Goal: Task Accomplishment & Management: Use online tool/utility

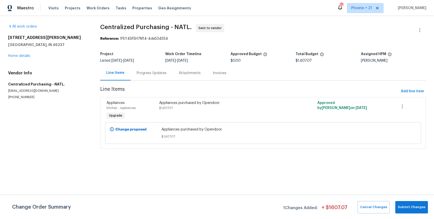
drag, startPoint x: 367, startPoint y: 1, endPoint x: 366, endPoint y: 6, distance: 5.7
click at [367, 1] on div "Maestro Visits Projects Work Orders Tasks Properties Geo Assignments 393 [GEOGR…" at bounding box center [217, 8] width 434 height 16
click at [366, 7] on span "Phoenix + 21" at bounding box center [361, 8] width 21 height 5
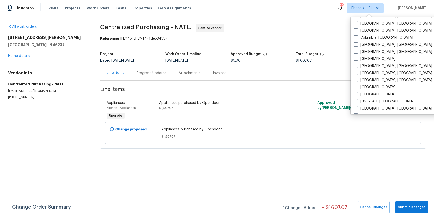
scroll to position [222, 0]
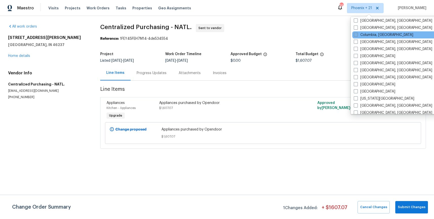
click at [367, 37] on label "Columbia, [GEOGRAPHIC_DATA]" at bounding box center [383, 34] width 59 height 5
click at [357, 36] on input "Columbia, [GEOGRAPHIC_DATA]" at bounding box center [355, 33] width 3 height 3
checkbox input "true"
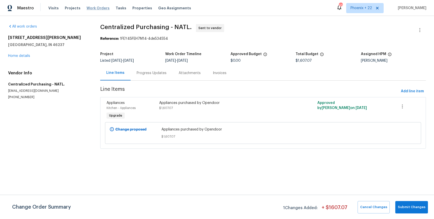
click at [88, 10] on span "Work Orders" at bounding box center [98, 8] width 23 height 5
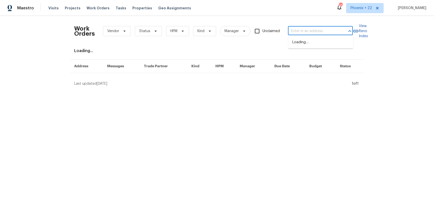
click at [317, 32] on input "text" at bounding box center [313, 31] width 51 height 8
paste input "[STREET_ADDRESS]"
type input "[STREET_ADDRESS]"
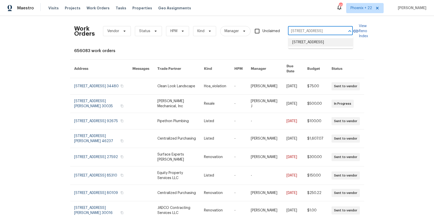
click at [306, 43] on li "[STREET_ADDRESS]" at bounding box center [320, 42] width 65 height 8
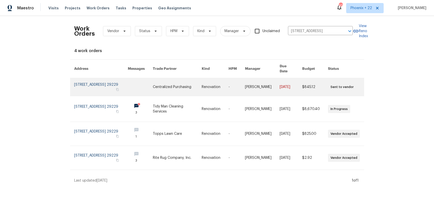
click at [167, 85] on link at bounding box center [177, 87] width 49 height 18
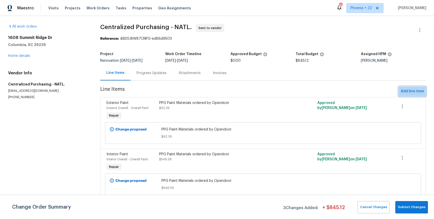
click at [419, 88] on span "Add line item" at bounding box center [412, 91] width 23 height 6
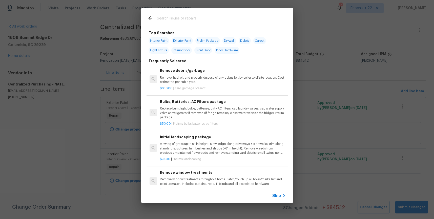
click at [209, 19] on input "text" at bounding box center [210, 19] width 107 height 8
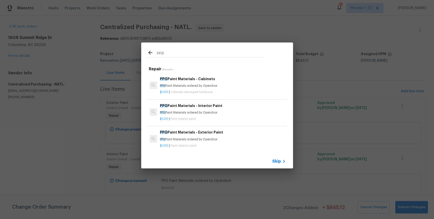
type input "ppg"
click at [247, 114] on p "PPG Paint Materials ordered by Opendoor" at bounding box center [223, 113] width 126 height 4
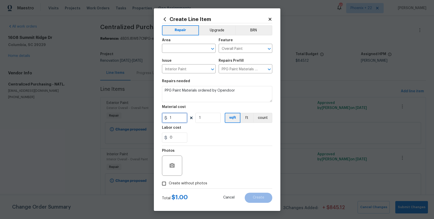
click at [184, 118] on input "1" at bounding box center [174, 118] width 25 height 10
drag, startPoint x: 174, startPoint y: 117, endPoint x: 162, endPoint y: 116, distance: 11.7
click at [162, 116] on input "1" at bounding box center [174, 118] width 25 height 10
type input "216.01"
click at [178, 53] on body "Maestro Visits Projects Work Orders Tasks Properties Geo Assignments 437 [GEOGR…" at bounding box center [217, 109] width 434 height 219
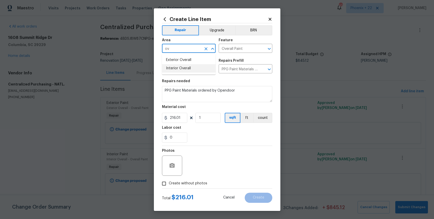
click at [180, 69] on li "Interior Overall" at bounding box center [189, 68] width 54 height 8
type input "Interior Overall"
drag, startPoint x: 183, startPoint y: 182, endPoint x: 185, endPoint y: 179, distance: 3.2
click at [183, 182] on span "Create without photos" at bounding box center [188, 183] width 38 height 5
click at [169, 182] on input "Create without photos" at bounding box center [164, 184] width 10 height 10
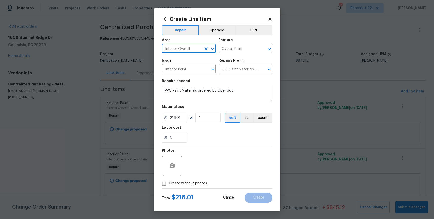
checkbox input "true"
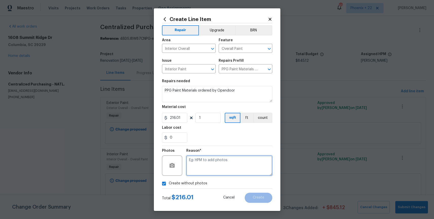
click at [193, 169] on textarea at bounding box center [229, 166] width 86 height 20
type textarea "NA"
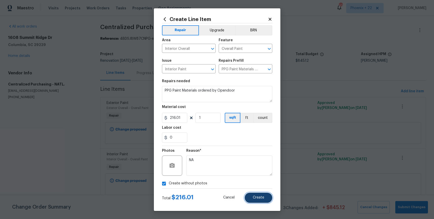
click at [253, 196] on button "Create" at bounding box center [259, 198] width 28 height 10
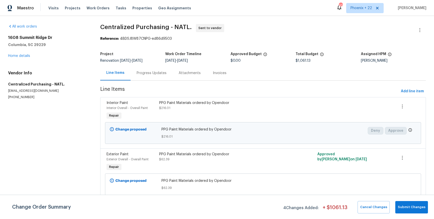
click at [105, 6] on div "Visits Projects Work Orders Tasks Properties Geo Assignments" at bounding box center [122, 8] width 149 height 10
click at [103, 8] on span "Work Orders" at bounding box center [98, 8] width 23 height 5
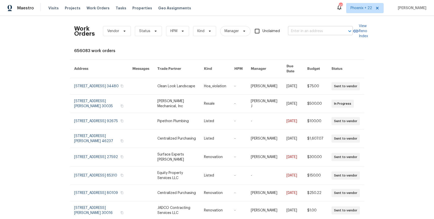
click at [329, 34] on input "text" at bounding box center [313, 31] width 51 height 8
paste input "[STREET_ADDRESS]"
type input "[STREET_ADDRESS]"
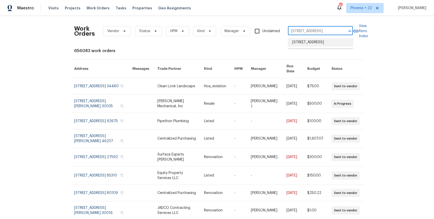
click at [327, 41] on li "[STREET_ADDRESS]" at bounding box center [320, 42] width 65 height 8
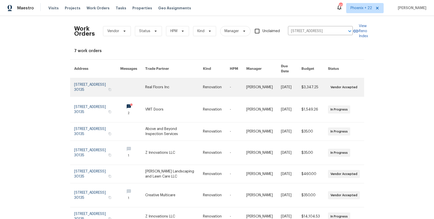
click at [166, 83] on link at bounding box center [173, 87] width 57 height 18
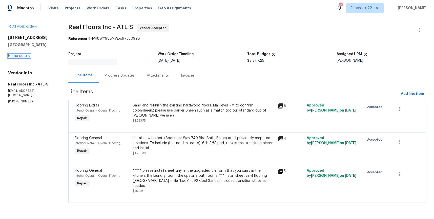
click at [18, 56] on link "Home details" at bounding box center [19, 56] width 22 height 4
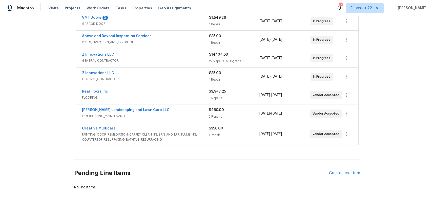
scroll to position [103, 0]
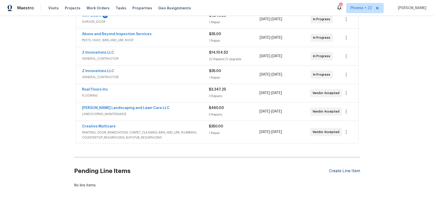
click at [332, 170] on div "Create Line Item" at bounding box center [344, 171] width 31 height 5
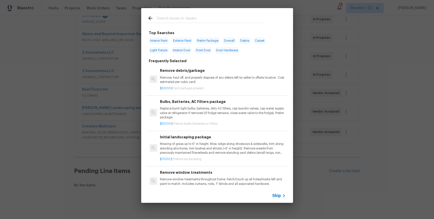
click at [181, 21] on input "text" at bounding box center [210, 19] width 107 height 8
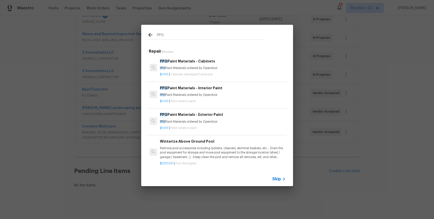
type input "PPG"
click at [221, 92] on div "PPG Paint Materials - Interior Paint PPG Paint Materials ordered by Opendoor" at bounding box center [223, 91] width 126 height 12
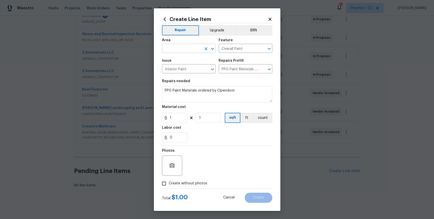
click at [183, 48] on input "text" at bounding box center [181, 49] width 39 height 8
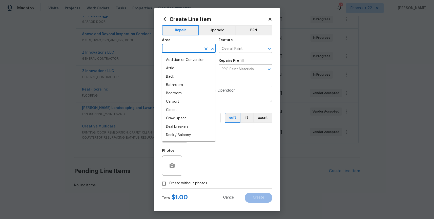
type input "V"
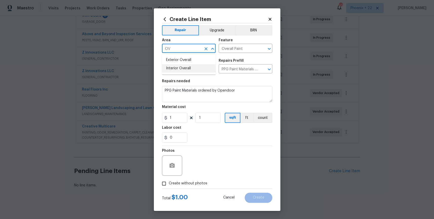
click at [187, 67] on li "Interior Overall" at bounding box center [189, 68] width 54 height 8
type input "Interior Overall"
click at [182, 117] on input "1" at bounding box center [174, 118] width 25 height 10
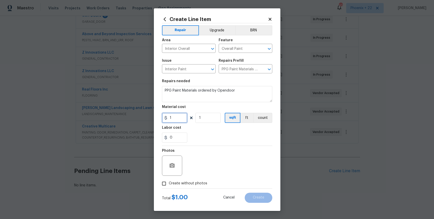
click at [163, 116] on input "1" at bounding box center [174, 118] width 25 height 10
type input "562.3"
drag, startPoint x: 190, startPoint y: 185, endPoint x: 190, endPoint y: 181, distance: 3.8
click at [190, 184] on span "Create without photos" at bounding box center [188, 183] width 38 height 5
click at [169, 184] on input "Create without photos" at bounding box center [164, 184] width 10 height 10
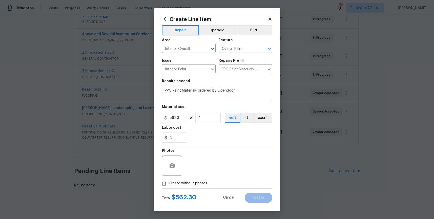
checkbox input "true"
drag, startPoint x: 190, startPoint y: 181, endPoint x: 195, endPoint y: 174, distance: 8.6
click at [195, 174] on textarea at bounding box center [229, 166] width 86 height 20
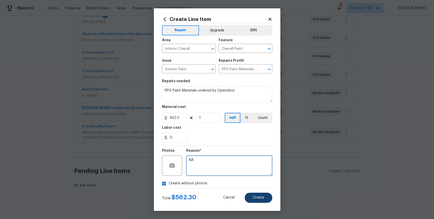
type textarea "NA"
click at [261, 200] on button "Create" at bounding box center [259, 198] width 28 height 10
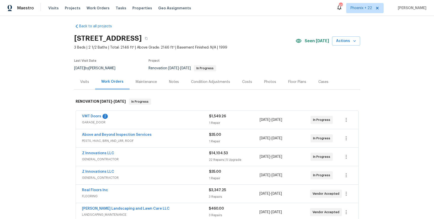
scroll to position [164, 0]
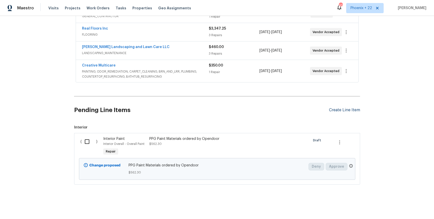
click at [340, 110] on div "Create Line Item" at bounding box center [344, 110] width 31 height 5
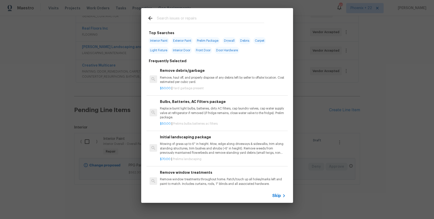
click at [213, 21] on input "text" at bounding box center [210, 19] width 107 height 8
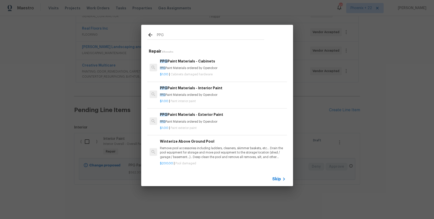
type input "PPG"
click at [229, 70] on div "$1.00 | Cabinets damaged hardware" at bounding box center [223, 73] width 126 height 6
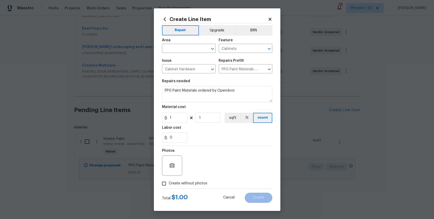
click at [196, 43] on div "Area" at bounding box center [189, 41] width 54 height 7
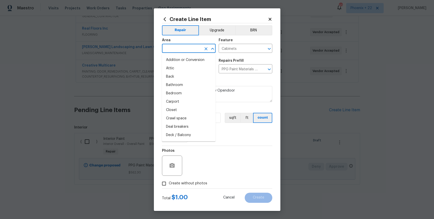
click at [195, 47] on input "text" at bounding box center [181, 49] width 39 height 8
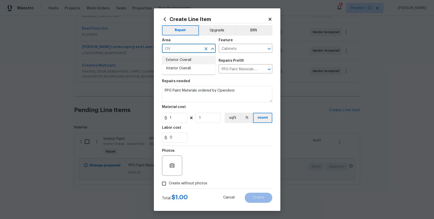
click at [194, 69] on li "Interior Overall" at bounding box center [189, 68] width 54 height 8
type input "Interior Overall"
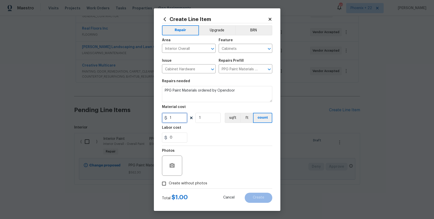
click at [180, 120] on input "1" at bounding box center [174, 118] width 25 height 10
click at [159, 118] on div "Create Line Item Repair Upgrade BRN Area Interior Overall ​ Feature Cabinets ​ …" at bounding box center [217, 109] width 127 height 203
type input "416.27"
click at [179, 185] on span "Create without photos" at bounding box center [188, 183] width 38 height 5
click at [169, 185] on input "Create without photos" at bounding box center [164, 184] width 10 height 10
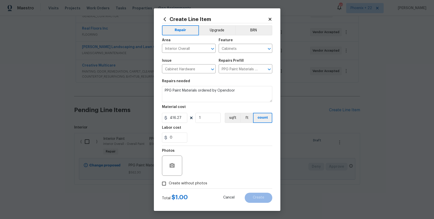
checkbox input "true"
click at [206, 162] on textarea at bounding box center [229, 166] width 86 height 20
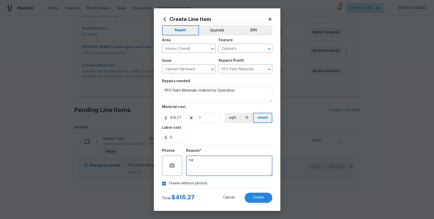
type textarea "n"
type textarea "NA"
click at [261, 197] on span "Create" at bounding box center [258, 198] width 11 height 4
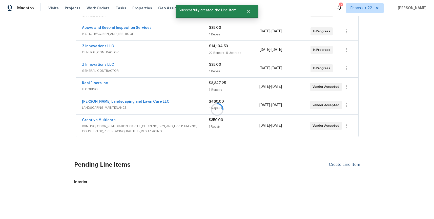
drag, startPoint x: 347, startPoint y: 106, endPoint x: 346, endPoint y: 112, distance: 6.5
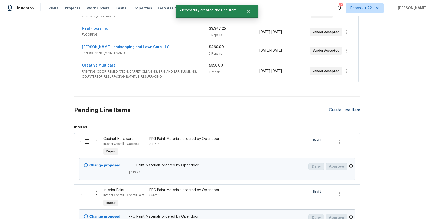
click at [346, 112] on div "Create Line Item" at bounding box center [344, 110] width 31 height 5
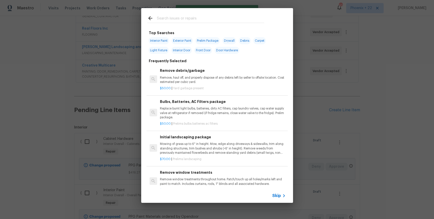
click at [205, 18] on input "text" at bounding box center [210, 19] width 107 height 8
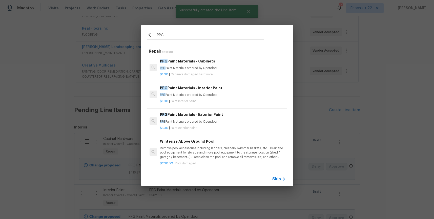
type input "PPG"
click at [224, 130] on p "$1.00 | Paint exterior paint" at bounding box center [223, 128] width 126 height 4
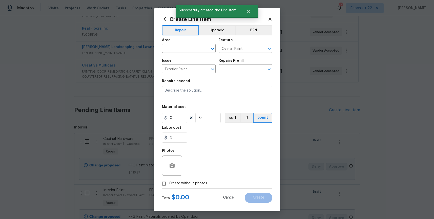
type input "PPG Paint Materials - Exterior Paint $1.00"
type textarea "PPG Paint Materials ordered by Opendoor"
type input "1"
click at [178, 50] on input "text" at bounding box center [181, 49] width 39 height 8
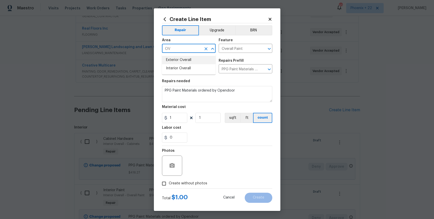
click at [181, 59] on li "Exterior Overall" at bounding box center [189, 60] width 54 height 8
type input "Exterior Overall"
click at [177, 121] on input "1" at bounding box center [174, 118] width 25 height 10
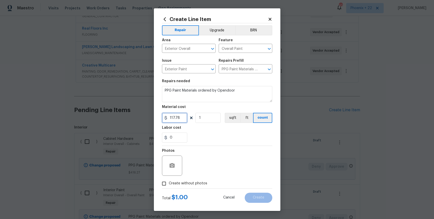
type input "117.78"
click at [194, 181] on span "Create without photos" at bounding box center [188, 183] width 38 height 5
click at [169, 181] on input "Create without photos" at bounding box center [164, 184] width 10 height 10
checkbox input "true"
click at [199, 164] on textarea at bounding box center [229, 166] width 86 height 20
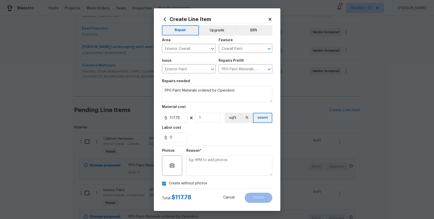
type textarea "B"
type textarea "NA"
click at [257, 202] on button "Create" at bounding box center [259, 198] width 28 height 10
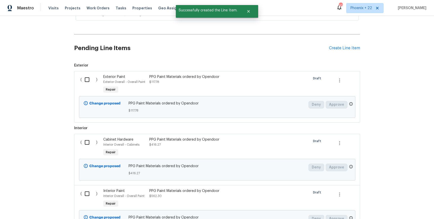
scroll to position [232, 0]
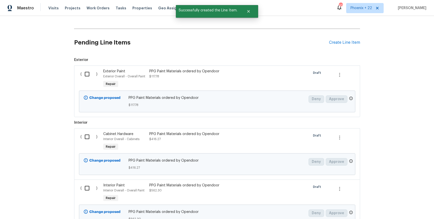
click at [81, 75] on div "( )" at bounding box center [90, 78] width 23 height 23
click at [90, 74] on input "checkbox" at bounding box center [89, 74] width 14 height 11
checkbox input "true"
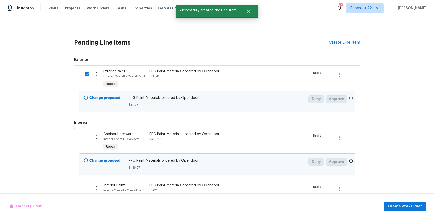
scroll to position [278, 0]
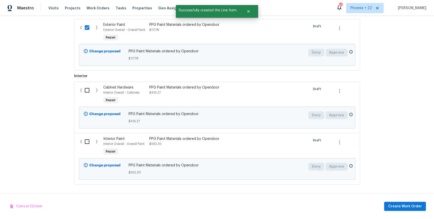
drag, startPoint x: 90, startPoint y: 78, endPoint x: 90, endPoint y: 85, distance: 7.1
click at [90, 78] on span "Interior" at bounding box center [217, 76] width 286 height 5
click at [89, 90] on input "checkbox" at bounding box center [89, 90] width 14 height 11
checkbox input "true"
drag, startPoint x: 93, startPoint y: 135, endPoint x: 93, endPoint y: 138, distance: 3.0
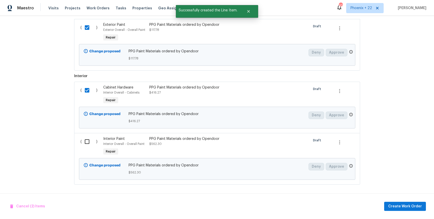
click at [93, 136] on div "( )" at bounding box center [90, 146] width 23 height 23
click at [92, 138] on input "checkbox" at bounding box center [89, 141] width 14 height 11
checkbox input "true"
click at [416, 202] on button "Create Work Order" at bounding box center [405, 206] width 42 height 9
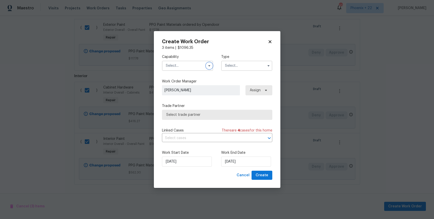
drag, startPoint x: 208, startPoint y: 67, endPoint x: 199, endPoint y: 70, distance: 9.9
click at [207, 67] on button "button" at bounding box center [209, 66] width 6 height 6
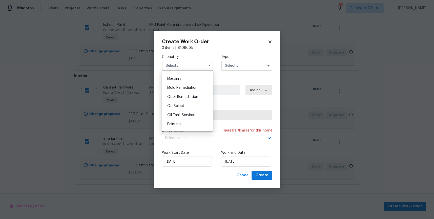
scroll to position [384, 0]
click at [189, 111] on div "Oil Tank Services" at bounding box center [187, 108] width 49 height 9
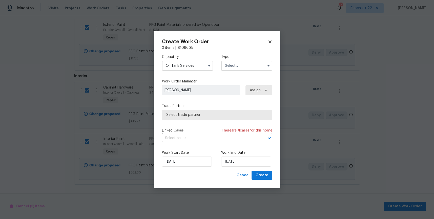
click at [189, 64] on input "Oil Tank Services" at bounding box center [187, 66] width 51 height 10
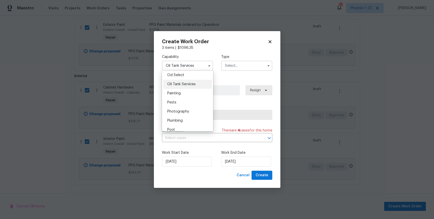
scroll to position [409, 0]
click at [196, 95] on div "Painting" at bounding box center [187, 92] width 49 height 9
type input "Painting"
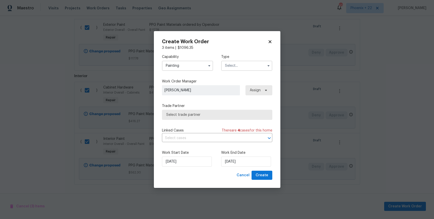
click at [240, 71] on div "Capability Painting Type" at bounding box center [217, 62] width 110 height 25
drag, startPoint x: 244, startPoint y: 66, endPoint x: 244, endPoint y: 70, distance: 3.6
click at [244, 67] on input "text" at bounding box center [246, 66] width 51 height 10
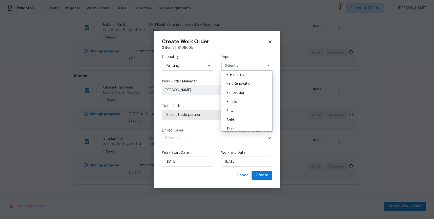
scroll to position [115, 0]
click at [246, 93] on div "Renovation" at bounding box center [247, 89] width 49 height 9
type input "Renovation"
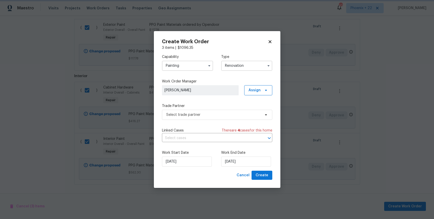
scroll to position [0, 0]
click at [257, 92] on span "Assign" at bounding box center [255, 90] width 12 height 5
click at [253, 111] on div "Assign to me" at bounding box center [259, 111] width 22 height 5
click at [253, 114] on div "Assign to me" at bounding box center [259, 111] width 22 height 5
click at [247, 111] on div "Assign to me" at bounding box center [261, 111] width 28 height 7
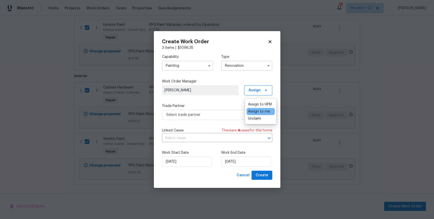
click at [248, 111] on div "Assign to me" at bounding box center [259, 111] width 22 height 5
click at [250, 110] on div "Assign to me" at bounding box center [259, 111] width 22 height 5
click at [223, 102] on div "Capability Painting Type Renovation Work Order Manager [PERSON_NAME] Assign Tra…" at bounding box center [217, 110] width 110 height 121
click at [254, 92] on span "Assign" at bounding box center [255, 90] width 12 height 5
click at [215, 108] on label "Trade Partner" at bounding box center [217, 106] width 110 height 5
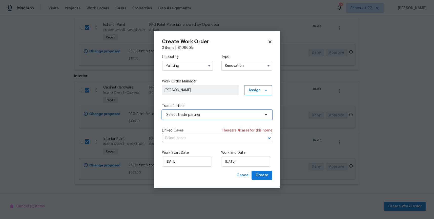
click at [213, 114] on span "Select trade partner" at bounding box center [213, 114] width 94 height 5
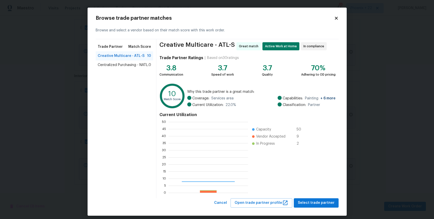
scroll to position [1, 1]
click at [131, 67] on span "Centralized Purchasing - NATL." at bounding box center [123, 65] width 51 height 5
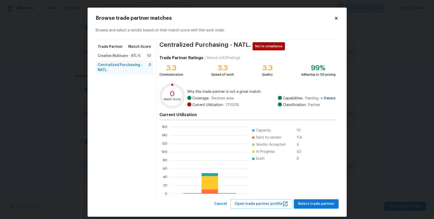
scroll to position [71, 78]
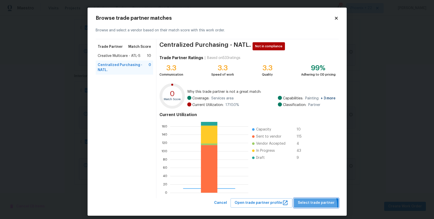
click at [316, 206] on span "Select trade partner" at bounding box center [316, 203] width 37 height 6
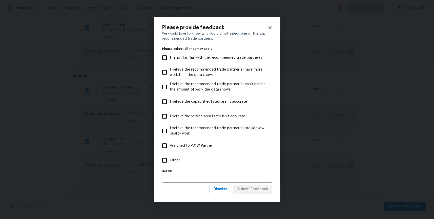
click at [228, 167] on label "Other" at bounding box center [213, 160] width 109 height 15
click at [170, 166] on input "Other" at bounding box center [164, 160] width 11 height 11
click at [223, 161] on label "Other" at bounding box center [213, 160] width 109 height 15
click at [170, 161] on input "Other" at bounding box center [164, 160] width 11 height 11
click at [232, 161] on label "Other" at bounding box center [213, 160] width 109 height 15
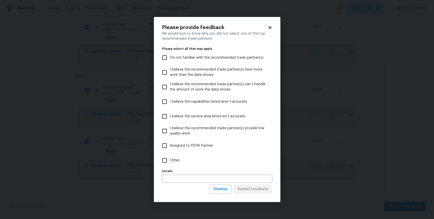
click at [170, 161] on input "Other" at bounding box center [164, 160] width 11 height 11
checkbox input "true"
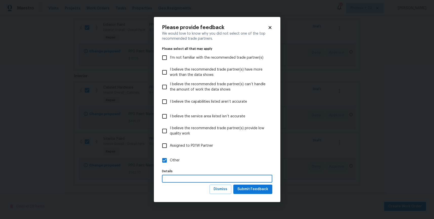
click at [252, 182] on input "text" at bounding box center [217, 179] width 110 height 8
click at [254, 194] on div "Please provide feedback We would love to know why you did not select one of the…" at bounding box center [217, 109] width 127 height 185
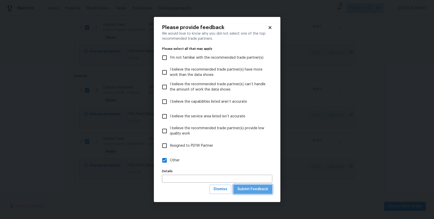
click at [254, 192] on span "Submit Feedback" at bounding box center [252, 189] width 31 height 6
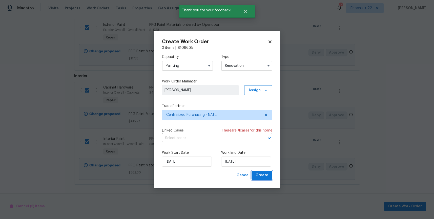
click at [266, 176] on span "Create" at bounding box center [262, 175] width 13 height 6
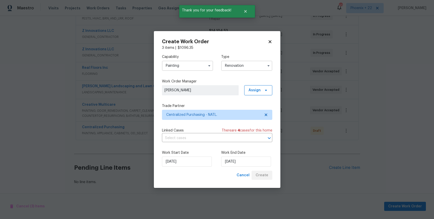
scroll to position [125, 0]
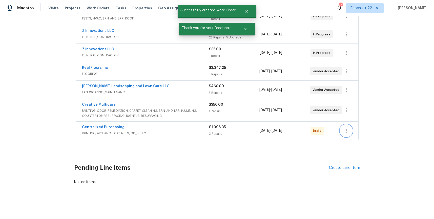
click at [347, 128] on button "button" at bounding box center [346, 131] width 12 height 12
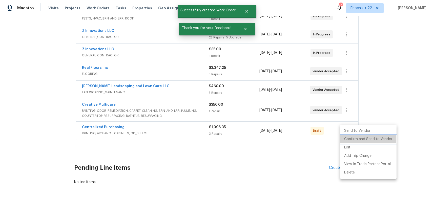
click at [350, 139] on li "Confirm and Send to Vendor" at bounding box center [368, 139] width 56 height 8
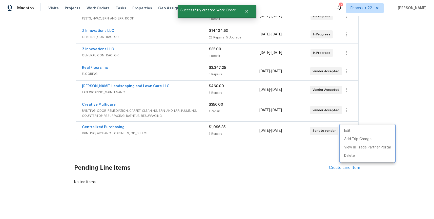
drag, startPoint x: 97, startPoint y: 131, endPoint x: 98, endPoint y: 128, distance: 3.8
click at [97, 130] on div at bounding box center [217, 109] width 434 height 219
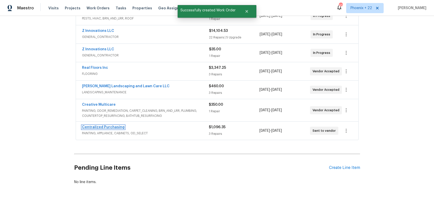
click at [98, 128] on link "Centralized Purchasing" at bounding box center [103, 128] width 43 height 4
